Goal: Task Accomplishment & Management: Complete application form

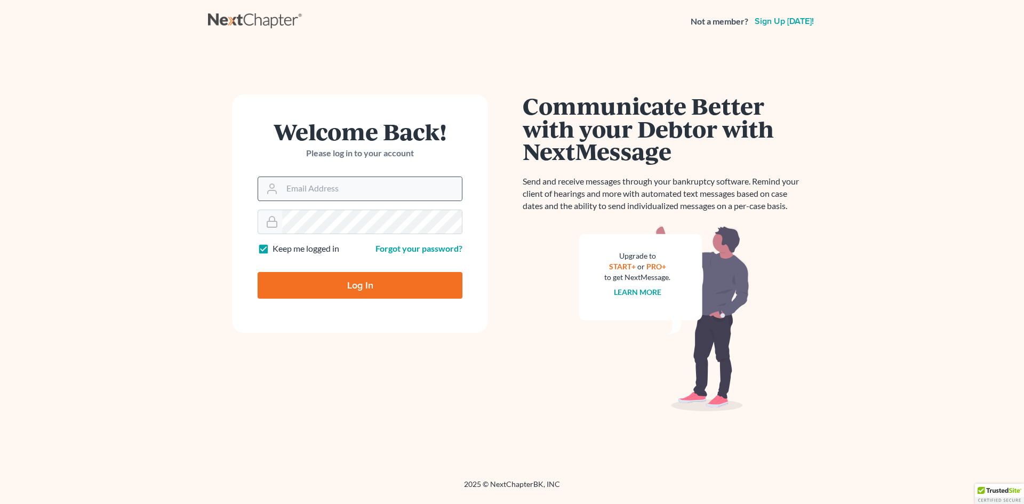
click at [338, 201] on div at bounding box center [360, 189] width 205 height 25
click at [338, 185] on input "Email Address" at bounding box center [372, 188] width 180 height 23
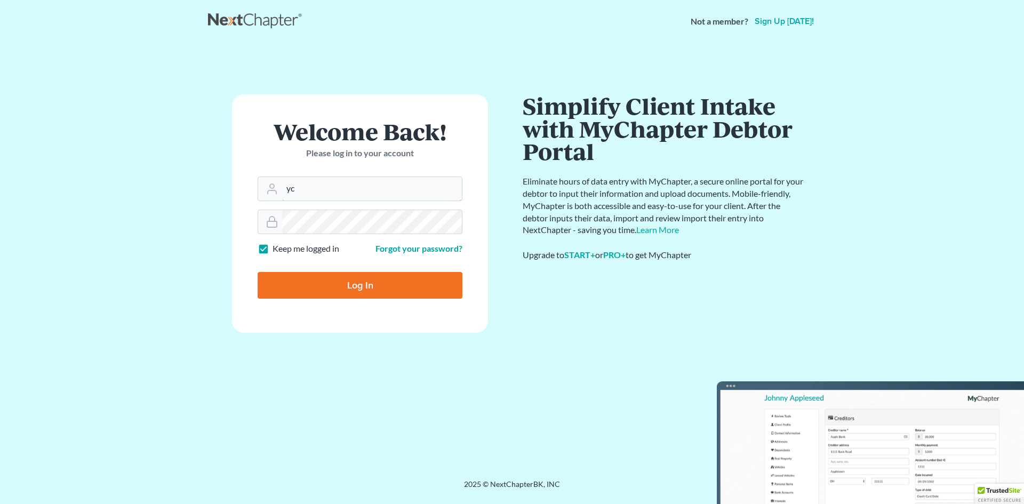
type input "y"
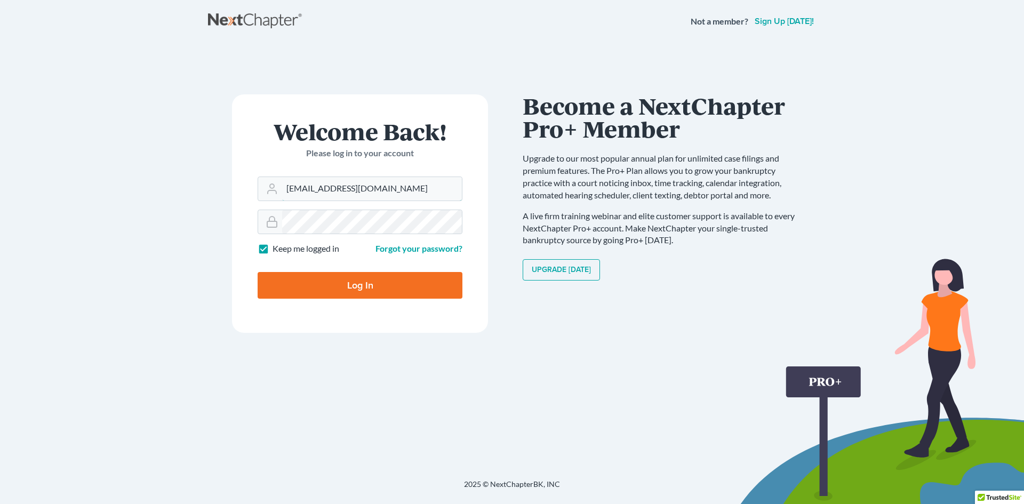
type input "[EMAIL_ADDRESS][DOMAIN_NAME]"
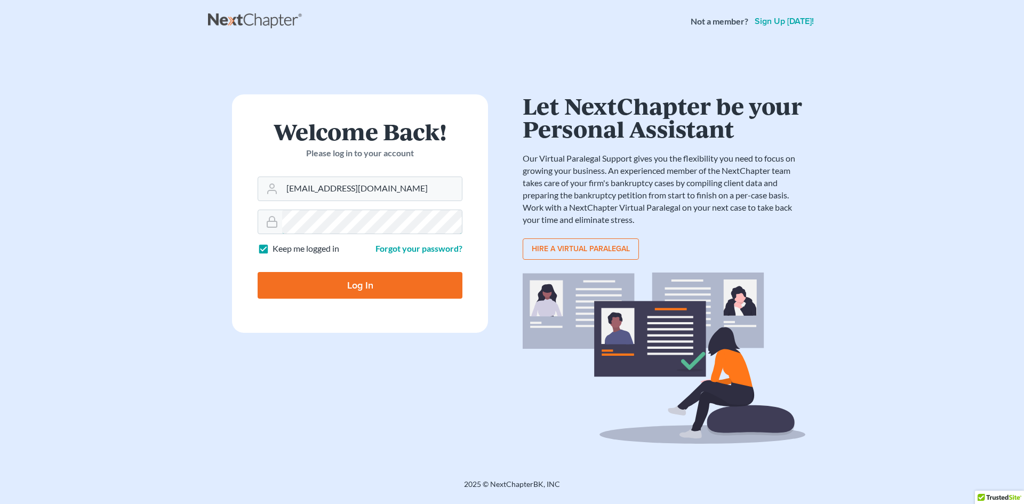
click at [258, 272] on input "Log In" at bounding box center [360, 285] width 205 height 27
type input "Thinking..."
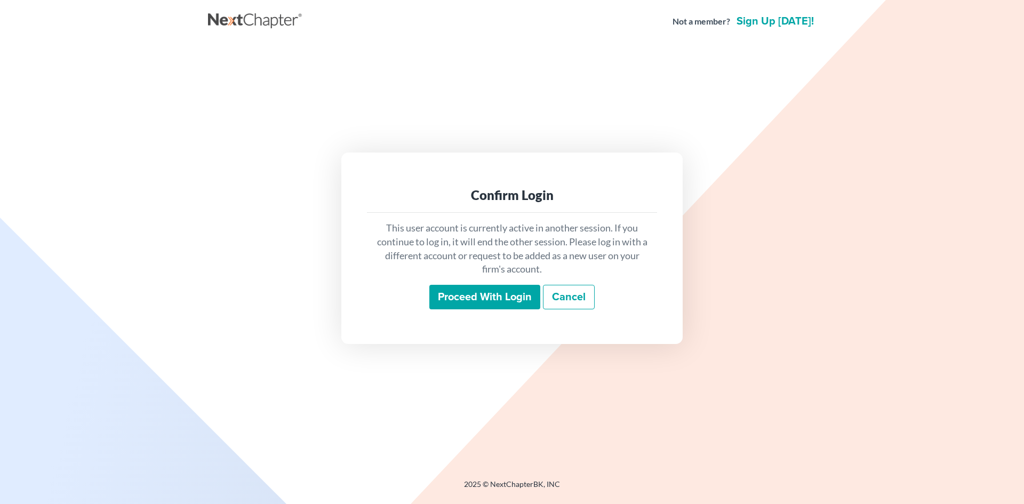
click at [479, 297] on input "Proceed with login" at bounding box center [484, 297] width 111 height 25
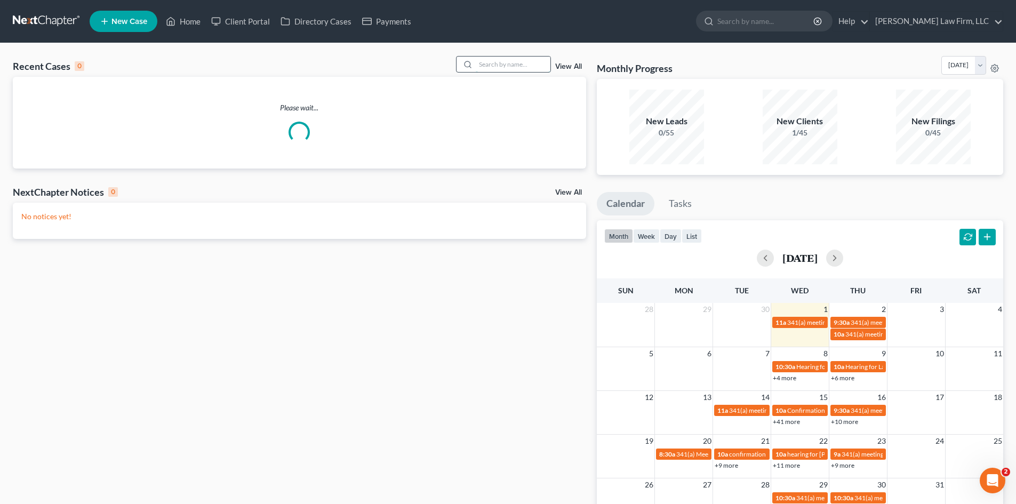
click at [516, 63] on input "search" at bounding box center [513, 64] width 75 height 15
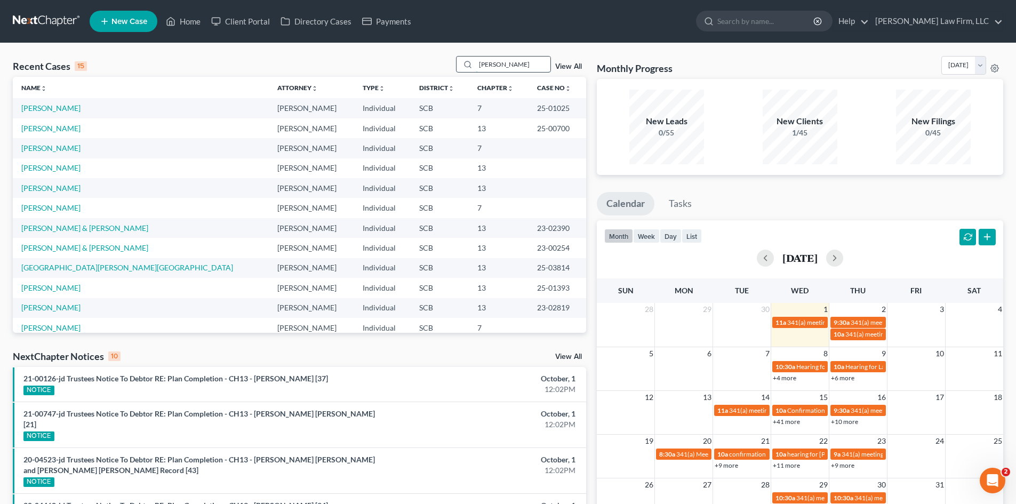
type input "thompson"
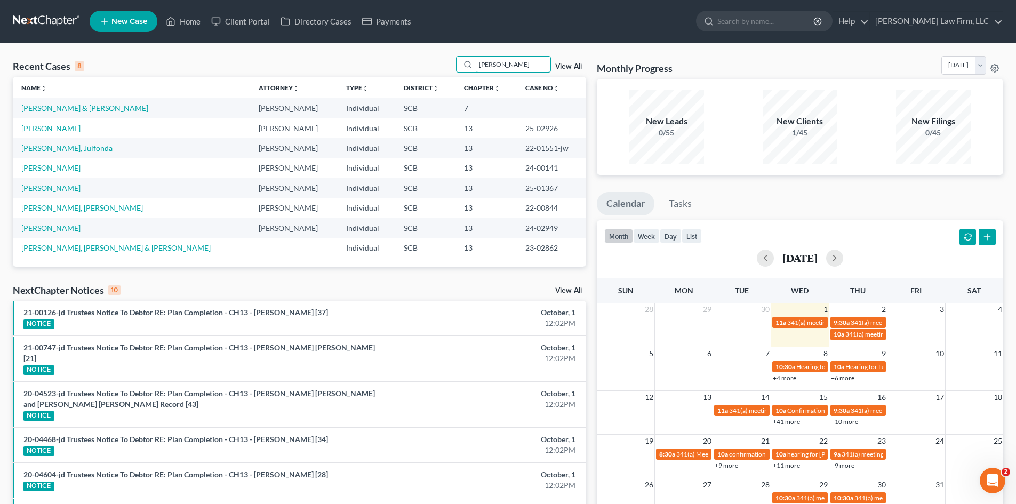
drag, startPoint x: 522, startPoint y: 62, endPoint x: 474, endPoint y: 78, distance: 51.1
click at [474, 78] on div "Recent Cases 8 thompson View All Name unfold_more expand_more expand_less Attor…" at bounding box center [300, 161] width 574 height 211
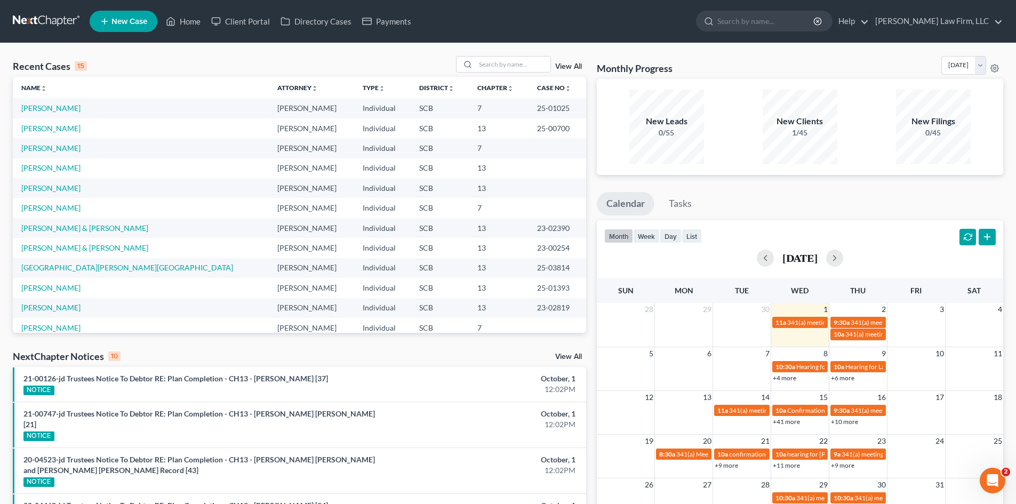
click at [65, 18] on link at bounding box center [47, 21] width 68 height 19
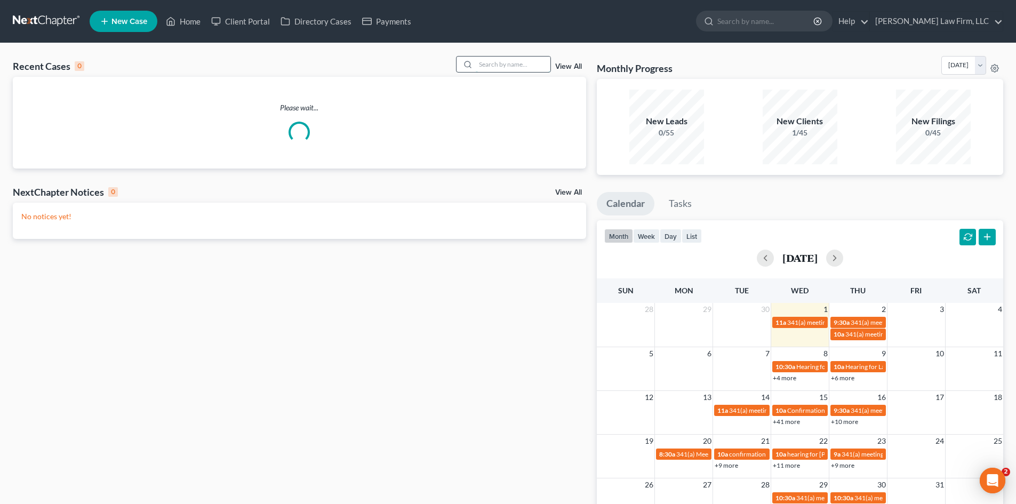
click at [506, 68] on input "search" at bounding box center [513, 64] width 75 height 15
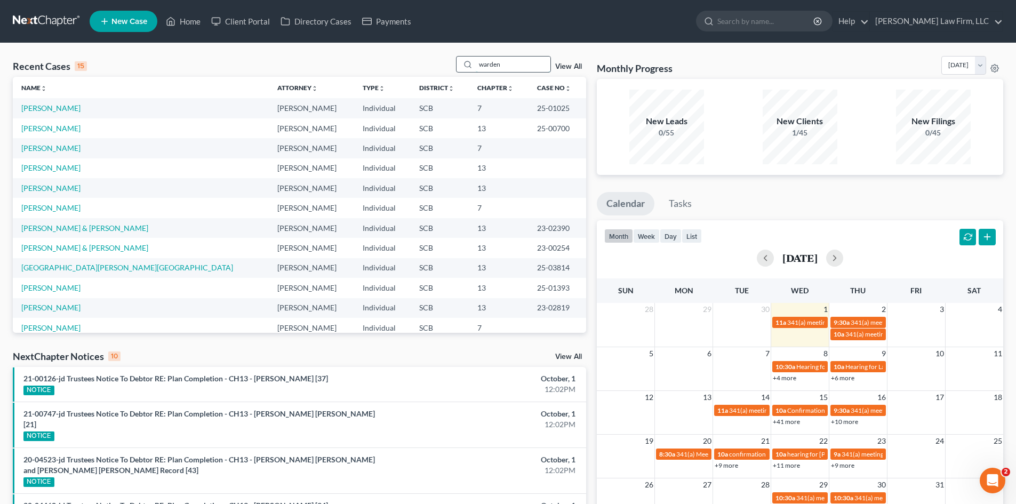
type input "warden"
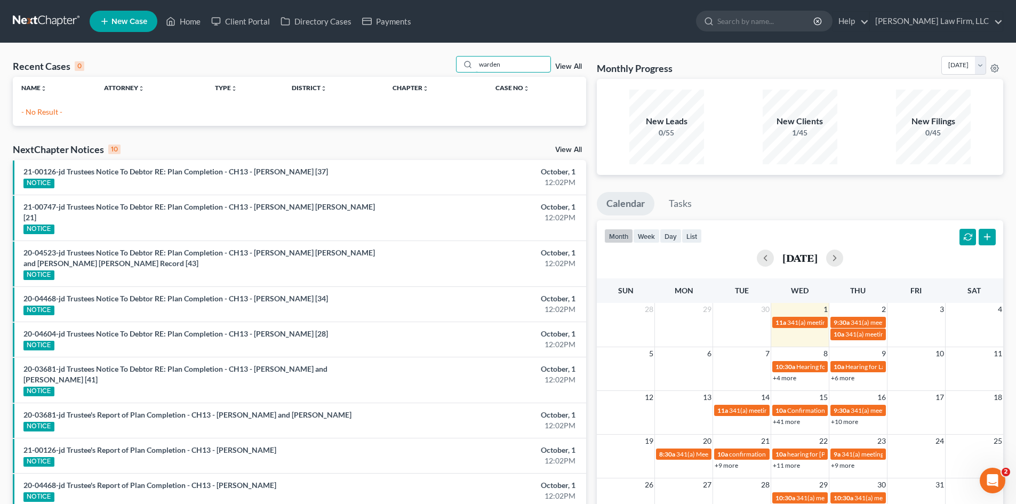
drag, startPoint x: 529, startPoint y: 65, endPoint x: 419, endPoint y: 52, distance: 110.7
click at [413, 54] on div "Recent Cases 0 warden View All Name unfold_more expand_more expand_less Attorne…" at bounding box center [508, 320] width 1016 height 554
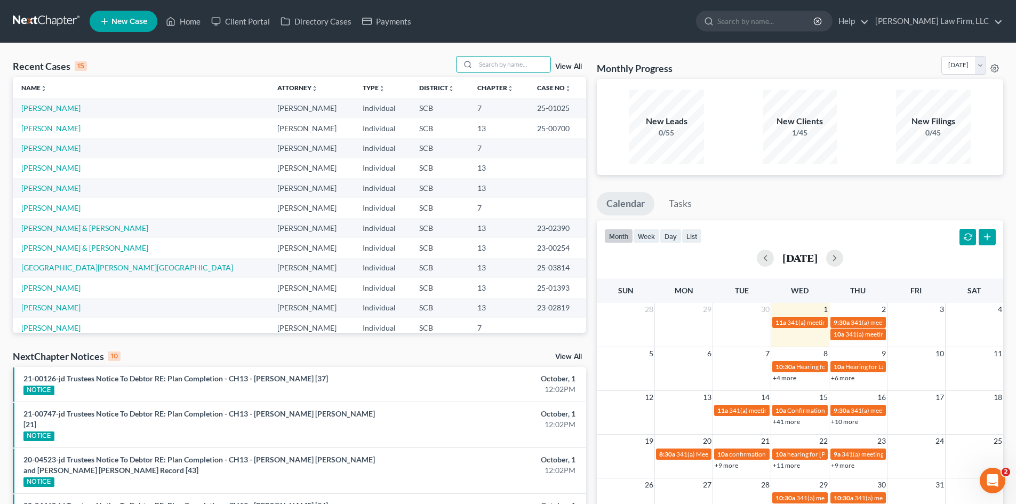
click at [66, 15] on link at bounding box center [47, 21] width 68 height 19
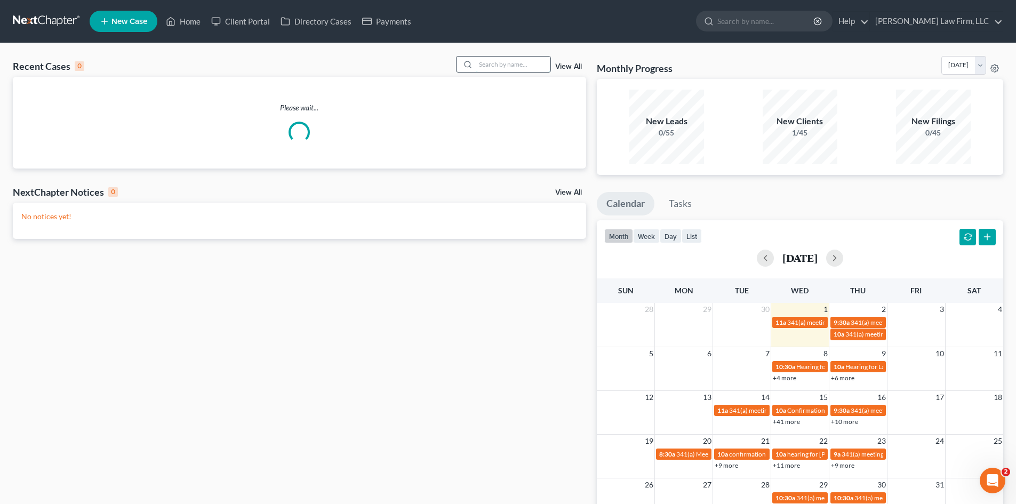
click at [500, 63] on input "search" at bounding box center [513, 64] width 75 height 15
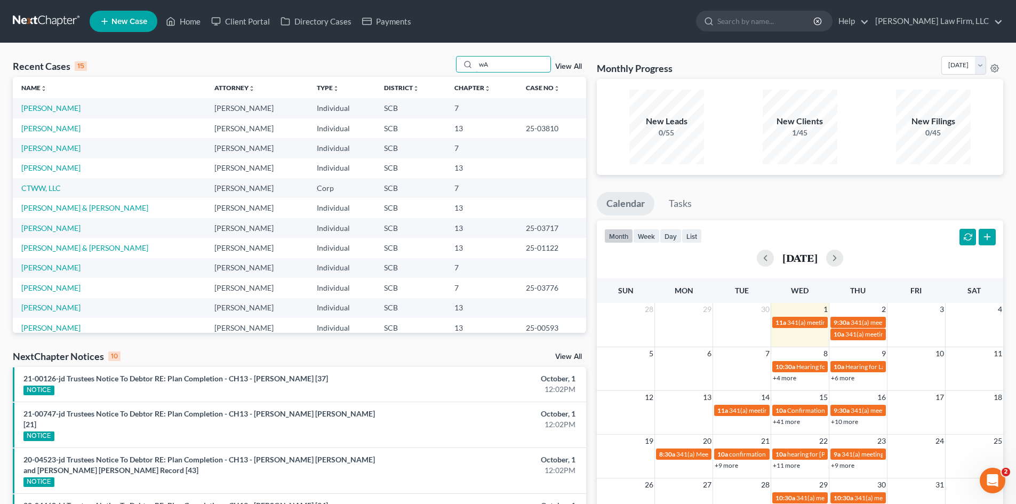
type input "w"
type input "ward"
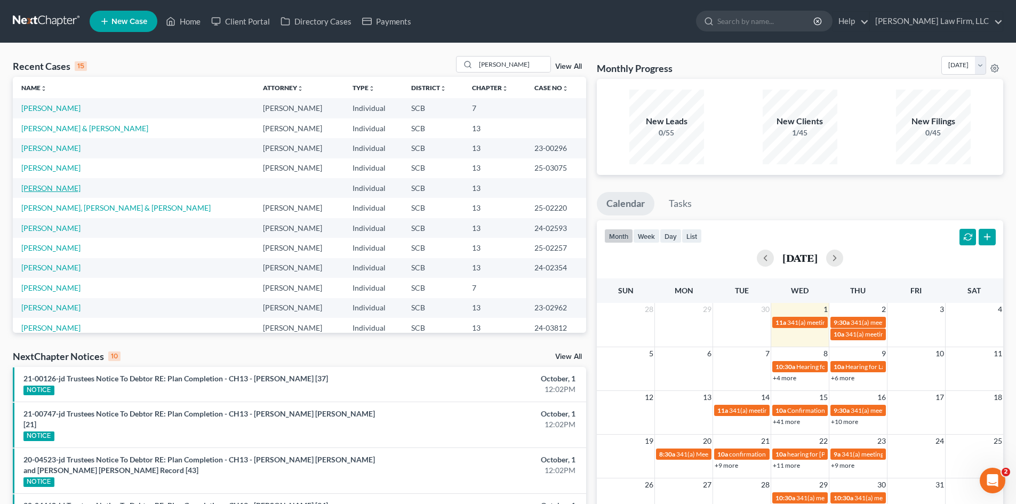
click at [62, 189] on link "Ward, Jonathan" at bounding box center [50, 188] width 59 height 9
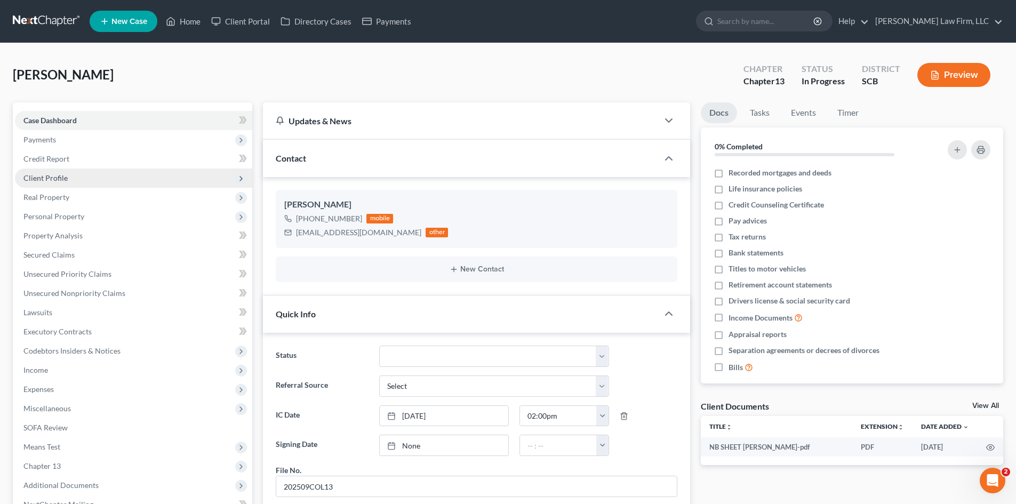
click at [65, 180] on span "Client Profile" at bounding box center [45, 177] width 44 height 9
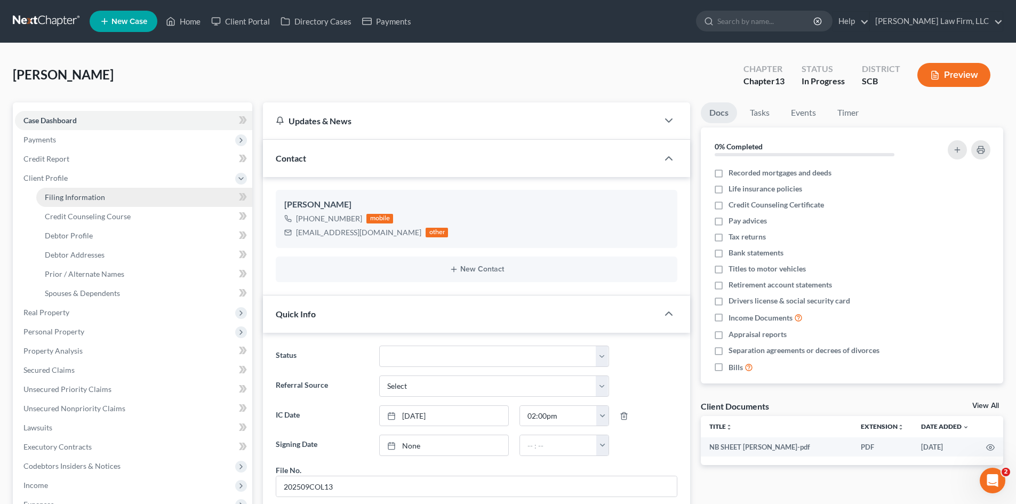
click at [70, 191] on link "Filing Information" at bounding box center [144, 197] width 216 height 19
select select "1"
select select "0"
select select "3"
select select "42"
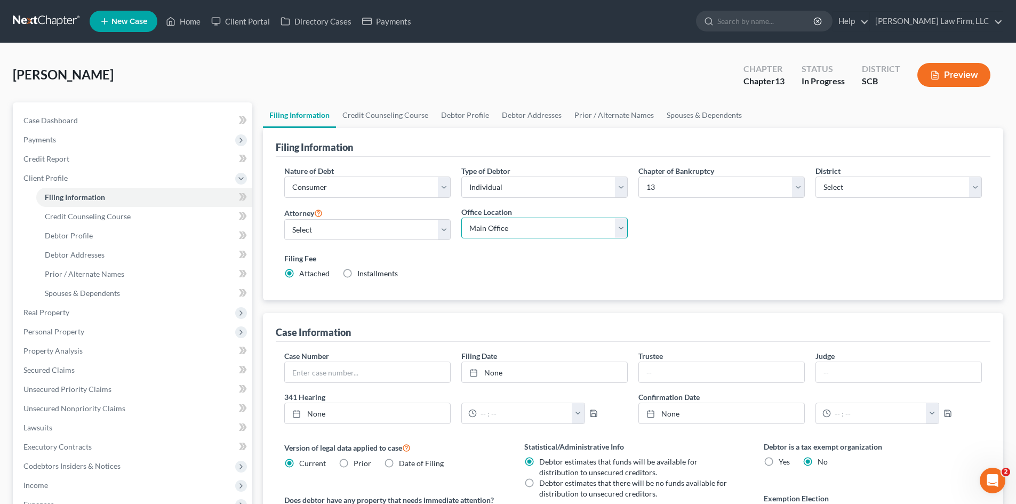
click at [621, 233] on select "Main Office Myrtle Beach Columbia" at bounding box center [545, 228] width 166 height 21
click at [751, 230] on div "Nature of Debt Select Business Consumer Other Nature of Business Select Clearin…" at bounding box center [633, 226] width 709 height 123
click at [59, 19] on link at bounding box center [47, 21] width 68 height 19
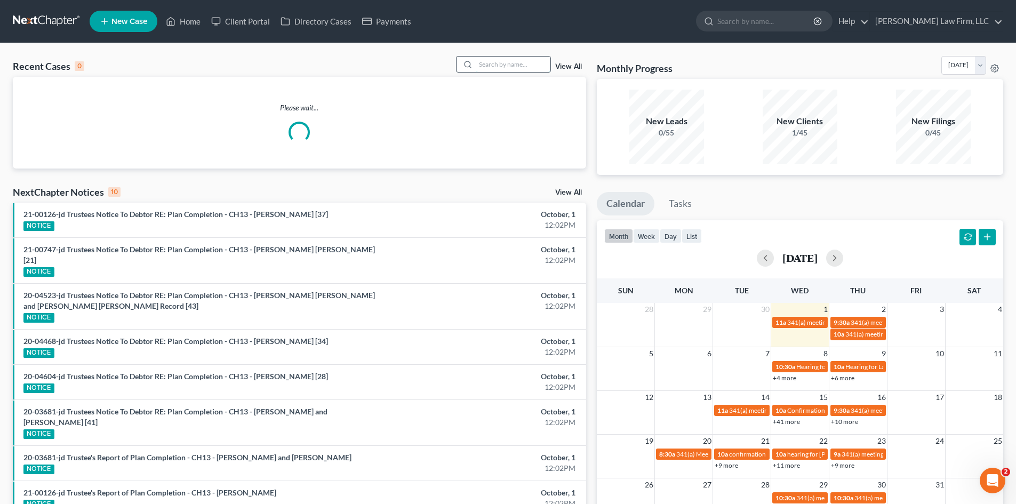
click at [493, 60] on input "search" at bounding box center [513, 64] width 75 height 15
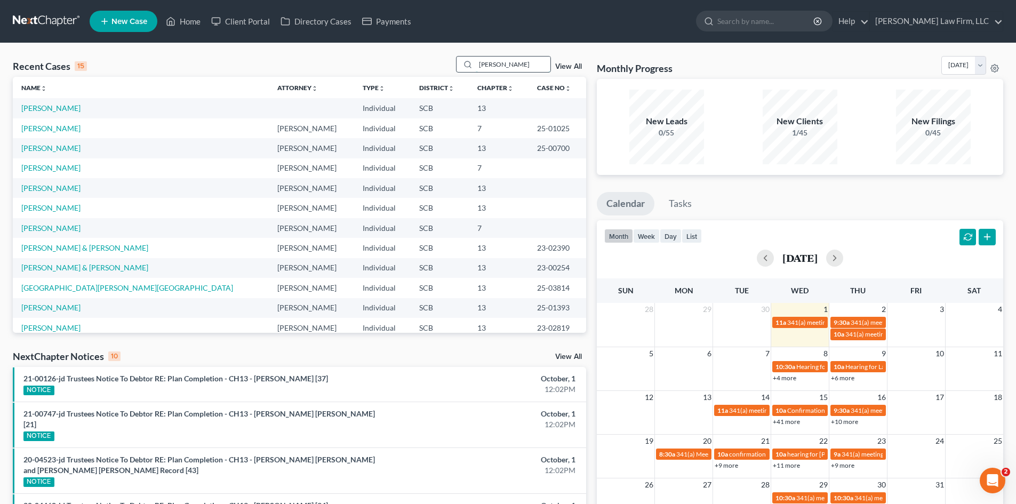
type input "[PERSON_NAME]"
